Goal: Task Accomplishment & Management: Manage account settings

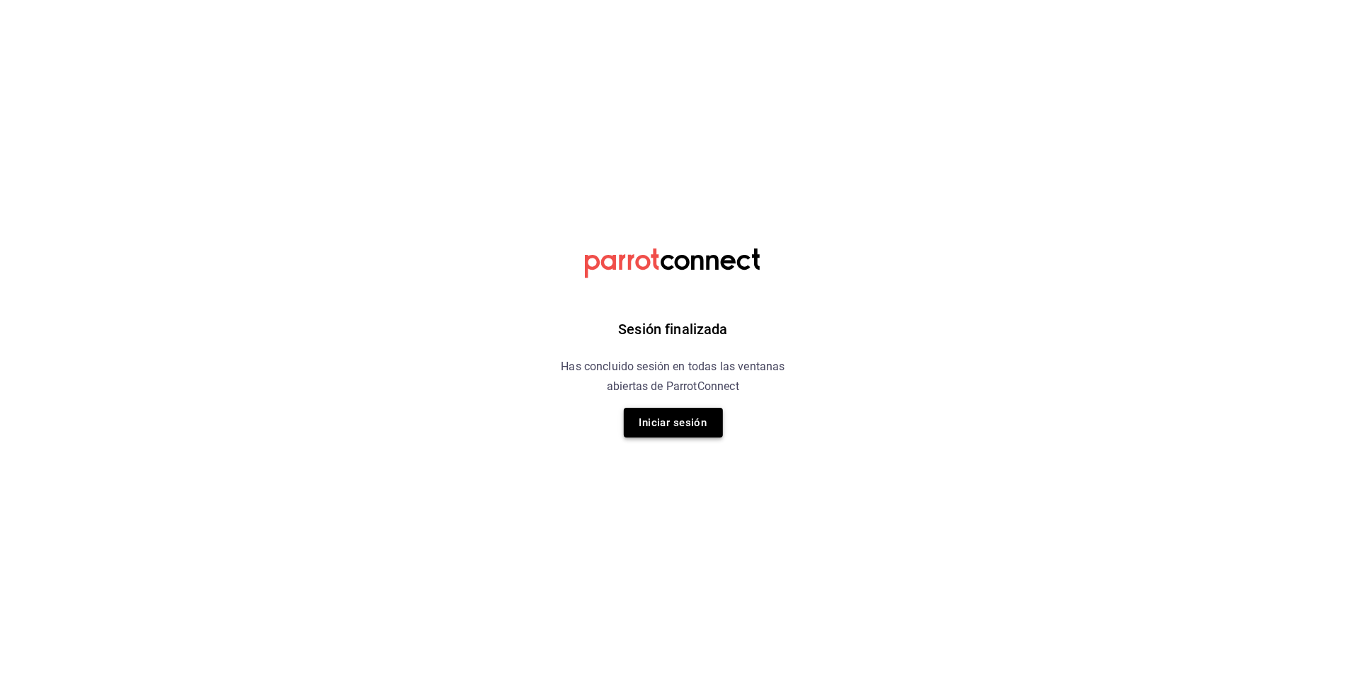
click at [653, 426] on button "Iniciar sesión" at bounding box center [673, 423] width 99 height 30
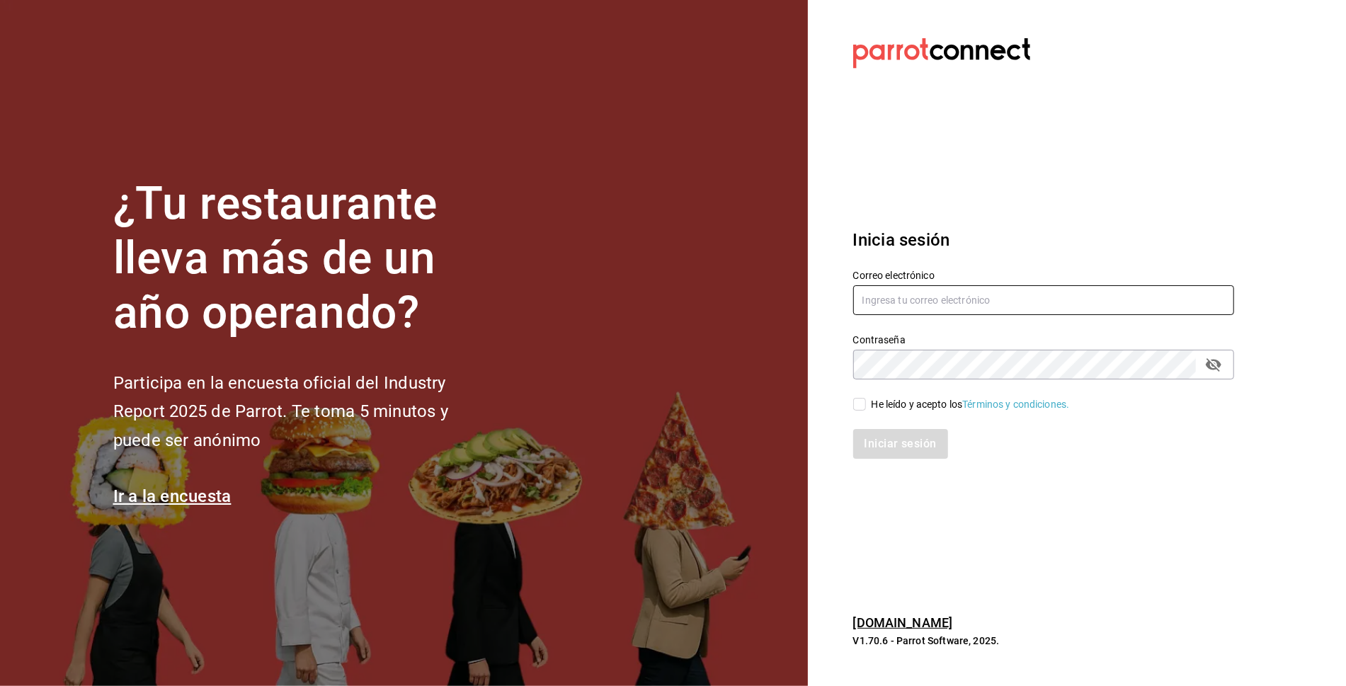
click at [938, 306] on input "text" at bounding box center [1043, 300] width 381 height 30
type input "danysepulveda15@gmail.com"
click at [910, 402] on div "He leído y acepto los Términos y condiciones." at bounding box center [971, 404] width 198 height 15
click at [866, 402] on input "He leído y acepto los Términos y condiciones." at bounding box center [859, 404] width 13 height 13
checkbox input "true"
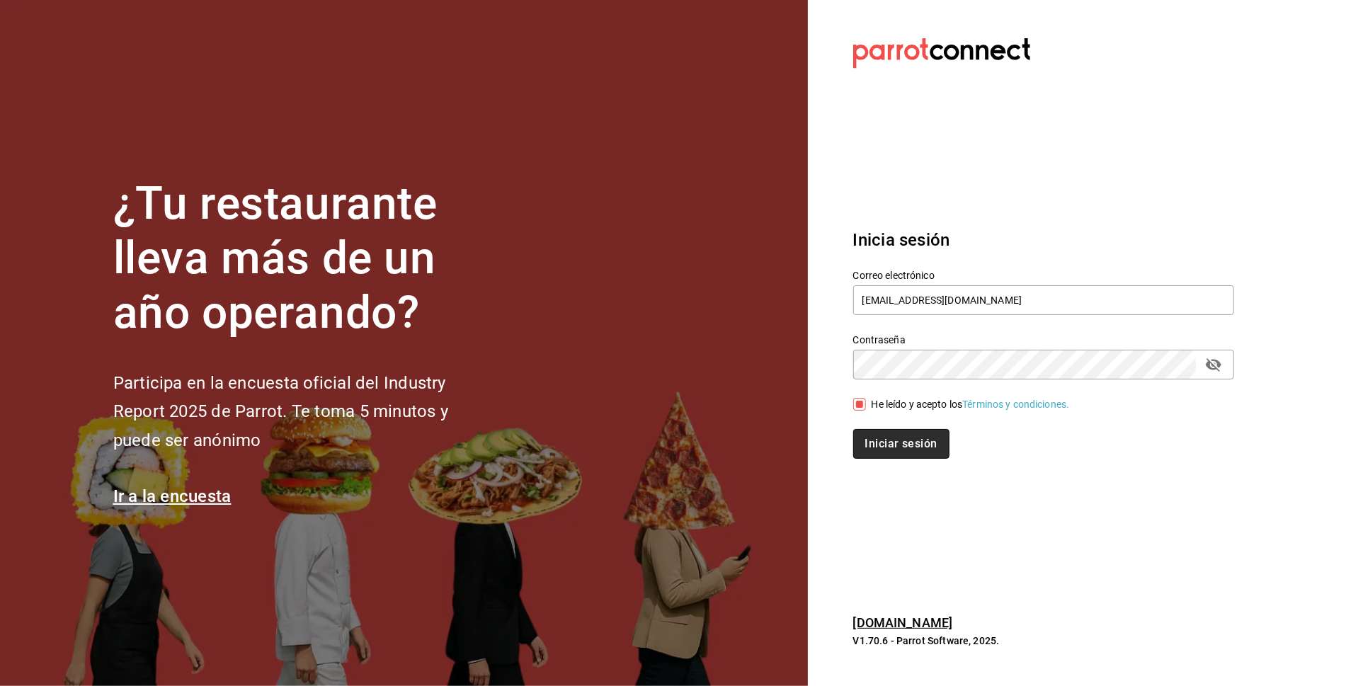
click at [910, 433] on button "Iniciar sesión" at bounding box center [901, 444] width 96 height 30
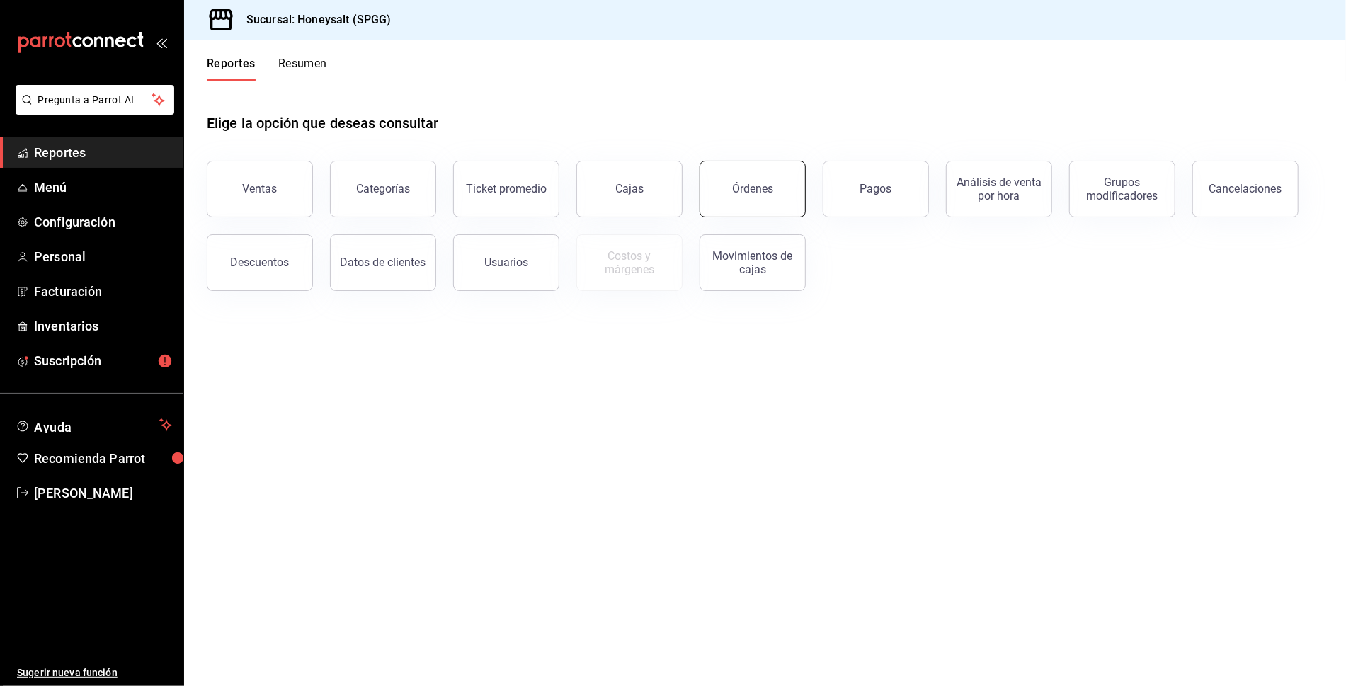
click at [742, 177] on button "Órdenes" at bounding box center [753, 189] width 106 height 57
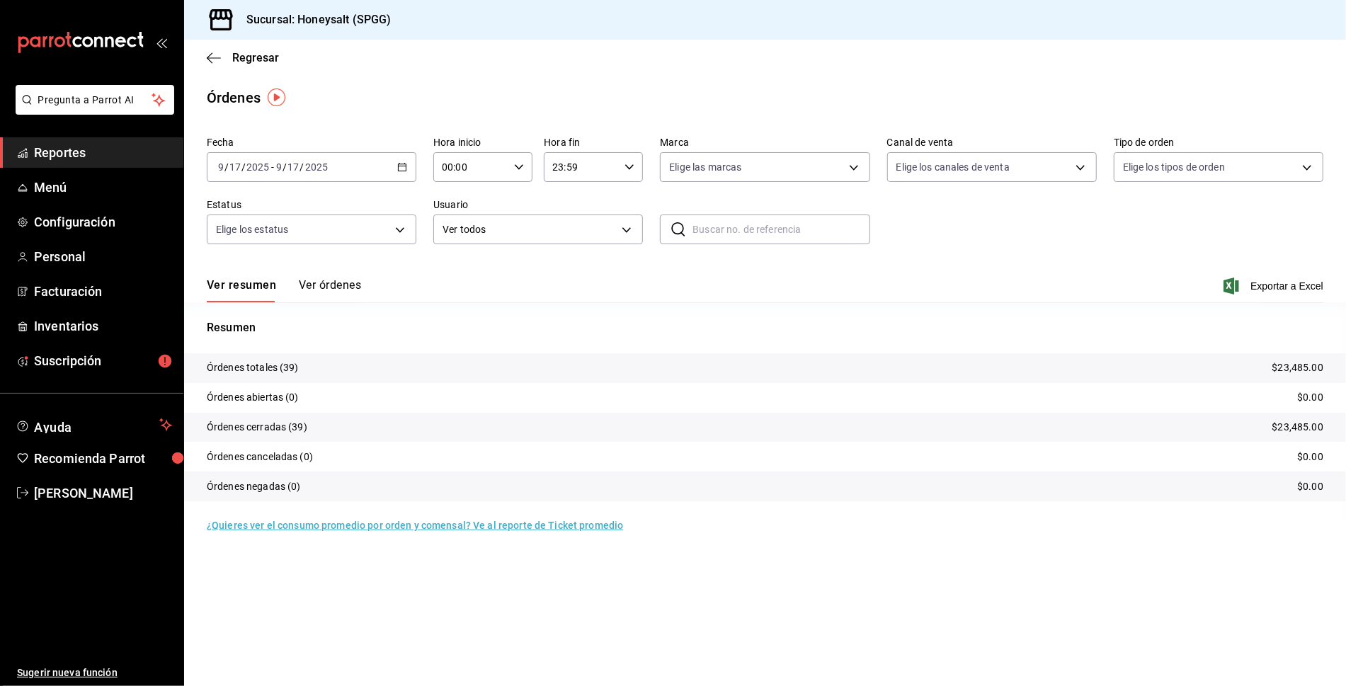
click at [316, 287] on button "Ver órdenes" at bounding box center [330, 290] width 62 height 24
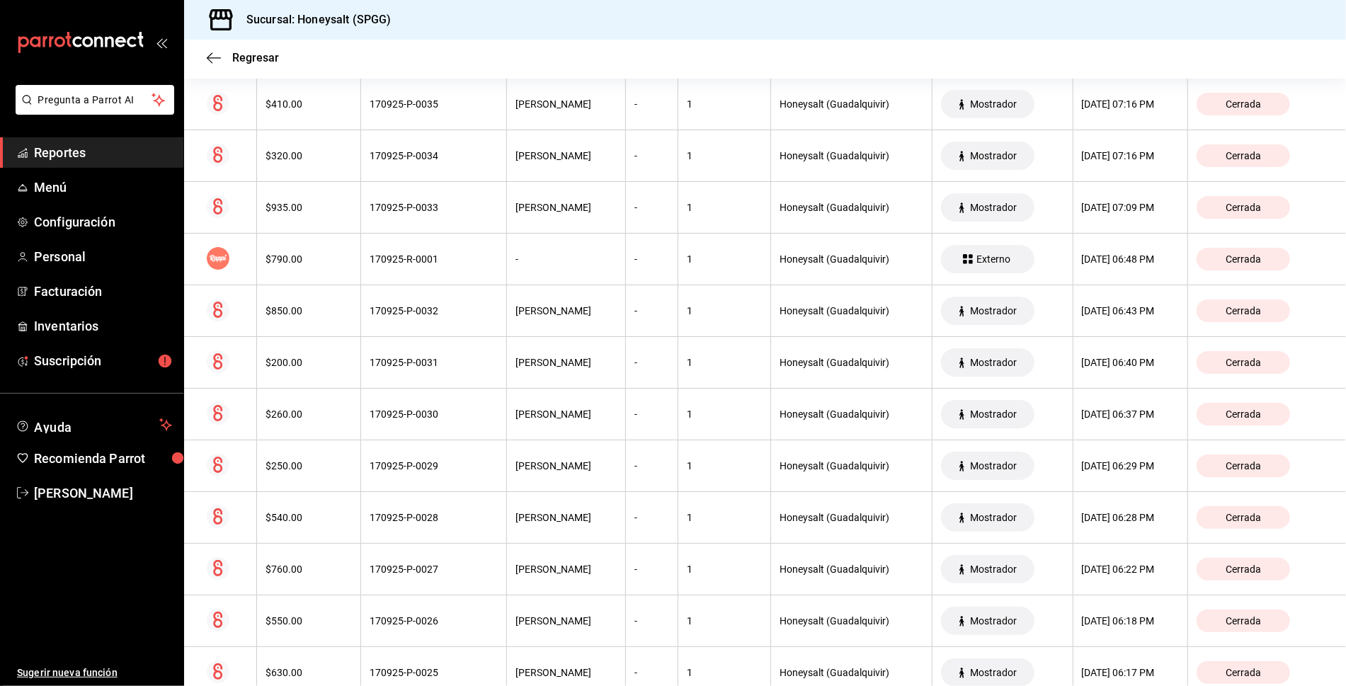
scroll to position [258, 0]
